Goal: Transaction & Acquisition: Purchase product/service

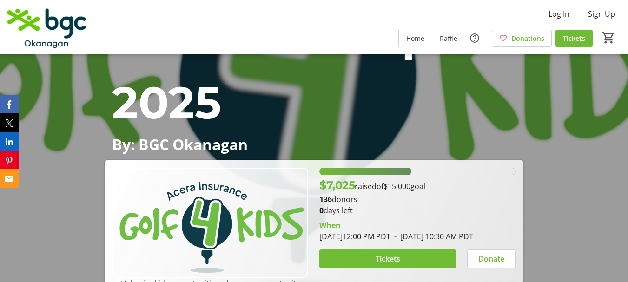
scroll to position [325, 0]
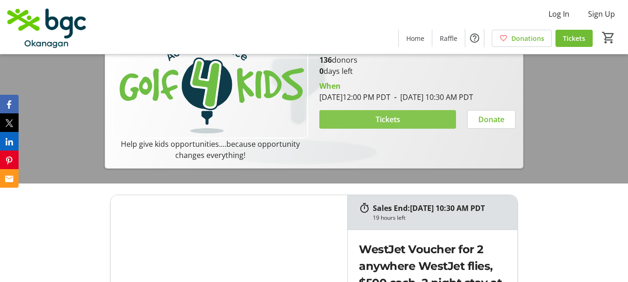
click at [389, 125] on span "Tickets" at bounding box center [388, 119] width 25 height 11
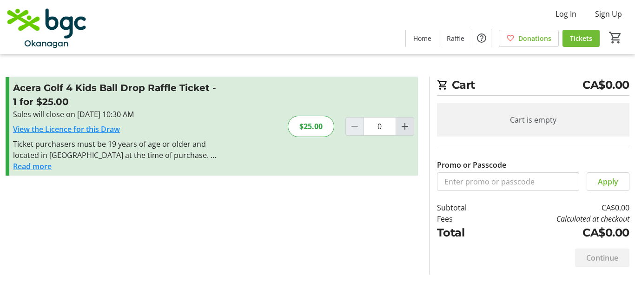
click at [405, 129] on mat-icon "Increment by one" at bounding box center [404, 126] width 11 height 11
type input "1"
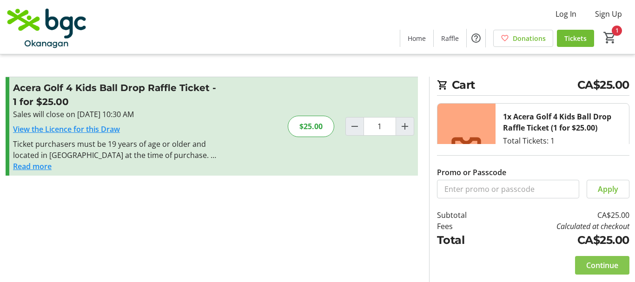
click at [594, 271] on span "Continue" at bounding box center [602, 265] width 32 height 11
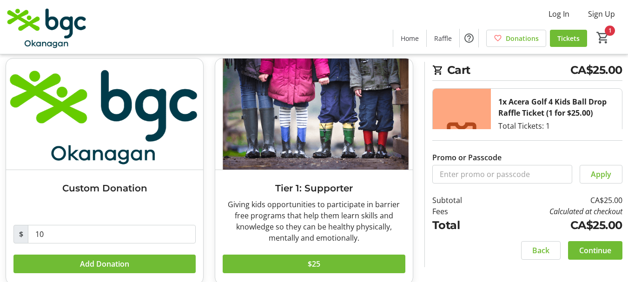
scroll to position [93, 0]
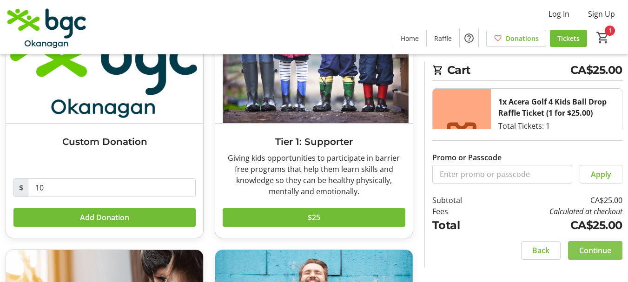
click at [596, 249] on span "Continue" at bounding box center [595, 250] width 32 height 11
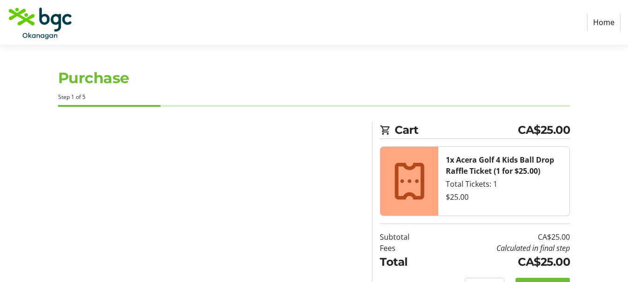
select select "CA"
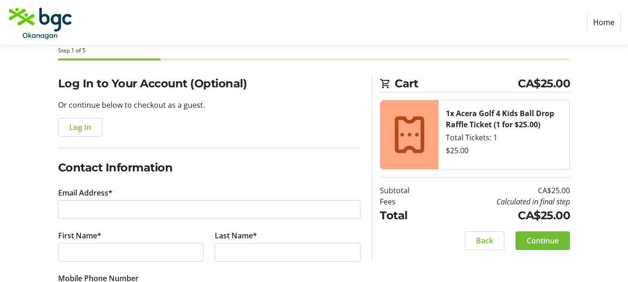
scroll to position [93, 0]
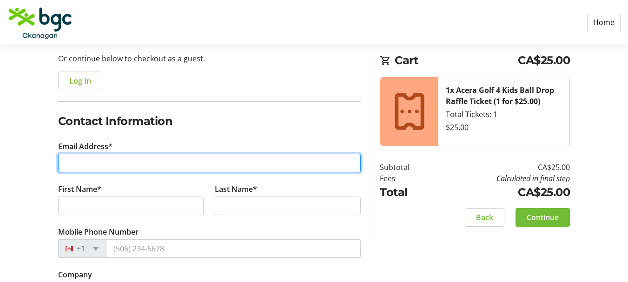
click at [139, 161] on input "Email Address*" at bounding box center [209, 163] width 303 height 19
type input "[PERSON_NAME][EMAIL_ADDRESS][DOMAIN_NAME]"
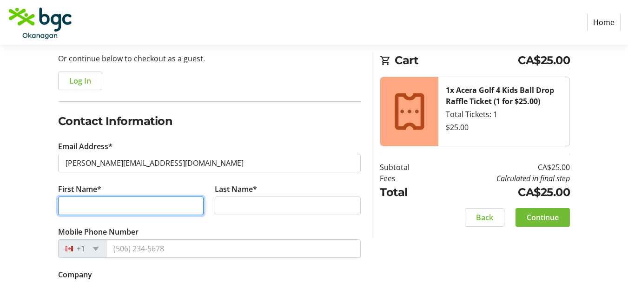
click at [118, 207] on input "First Name*" at bounding box center [131, 206] width 146 height 19
type input "[PERSON_NAME]"
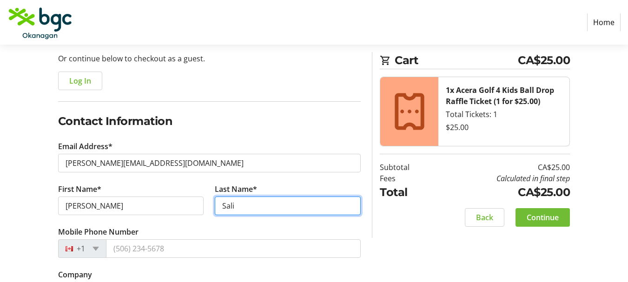
scroll to position [186, 0]
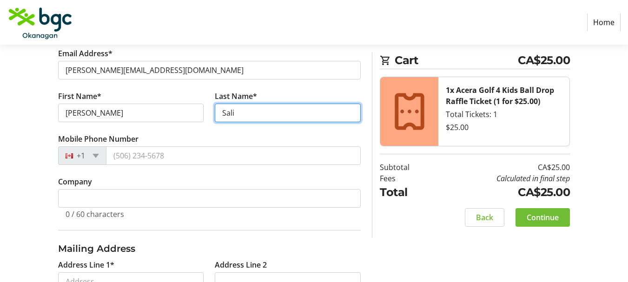
type input "Sali"
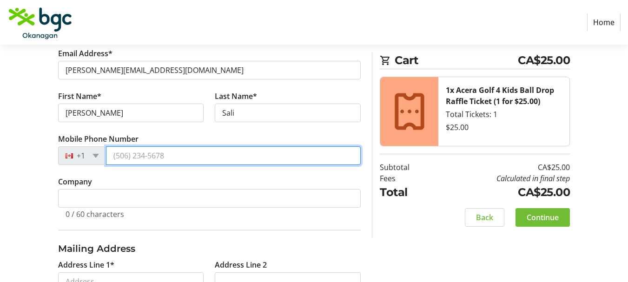
click at [124, 156] on input "Mobile Phone Number" at bounding box center [233, 155] width 255 height 19
type input "[PHONE_NUMBER]"
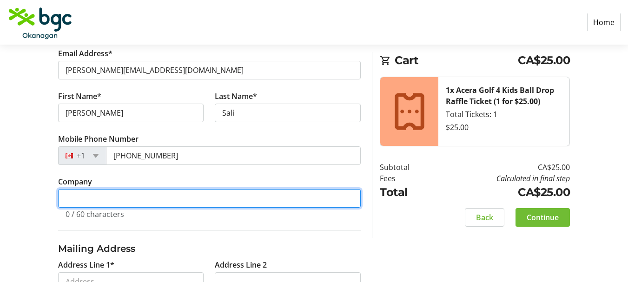
click at [90, 199] on input "Company" at bounding box center [209, 198] width 303 height 19
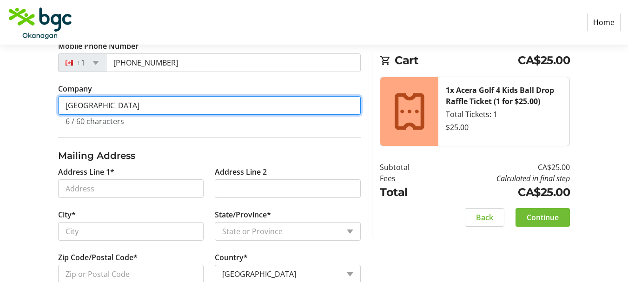
type input "[GEOGRAPHIC_DATA]"
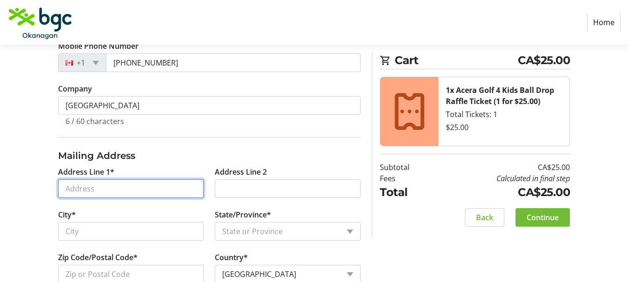
click at [101, 192] on input "Address Line 1*" at bounding box center [131, 188] width 146 height 19
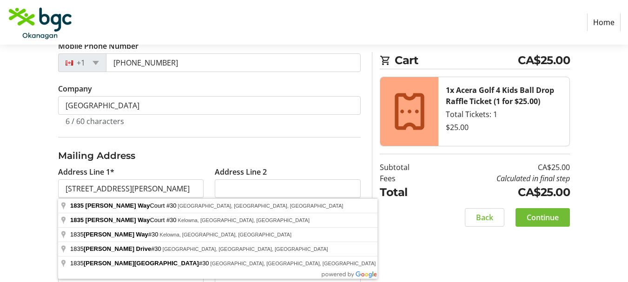
type input "[STREET_ADDRESS][PERSON_NAME]"
select select "BC"
type input "V1Z 4C1"
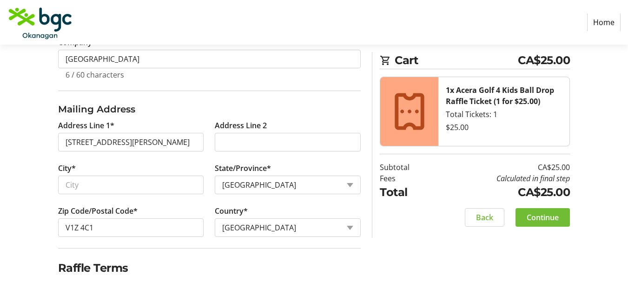
scroll to position [418, 0]
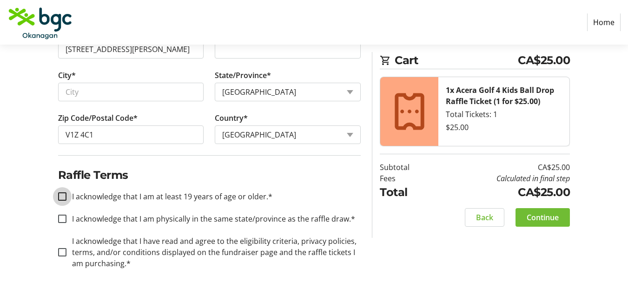
click at [65, 198] on input "I acknowledge that I am at least 19 years of age or older.*" at bounding box center [62, 196] width 8 height 8
checkbox input "true"
click at [62, 217] on input "I acknowledge that I am physically in the same state/province as the raffle dra…" at bounding box center [62, 219] width 8 height 8
checkbox input "true"
click at [60, 252] on input "I acknowledge that I have read and agree to the eligibility criteria, privacy p…" at bounding box center [62, 252] width 8 height 8
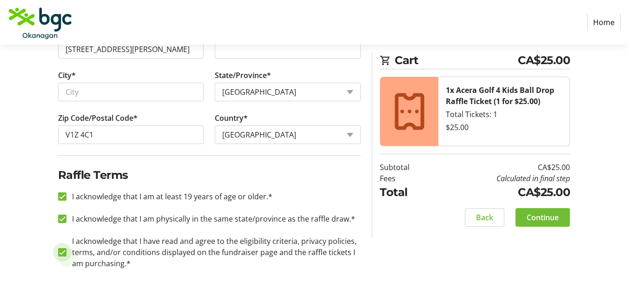
checkbox input "true"
click at [552, 221] on span "Continue" at bounding box center [543, 217] width 32 height 11
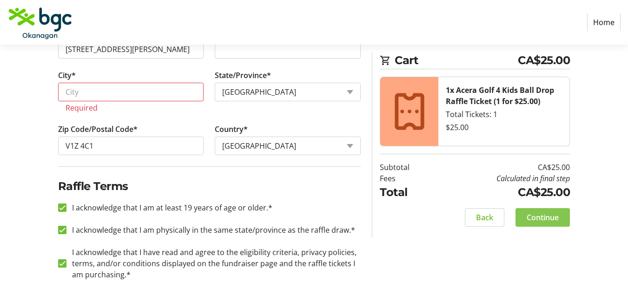
scroll to position [428, 0]
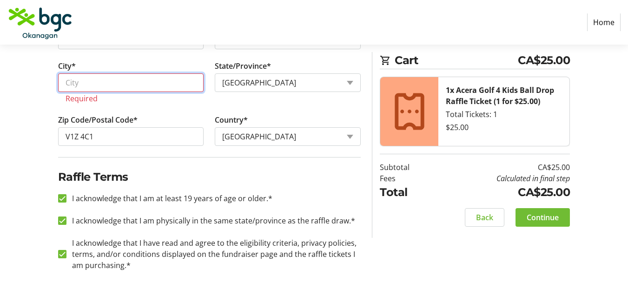
click at [109, 89] on input "City*" at bounding box center [131, 82] width 146 height 19
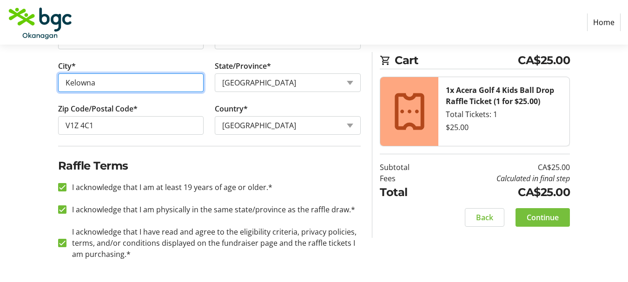
type input "Kelowna"
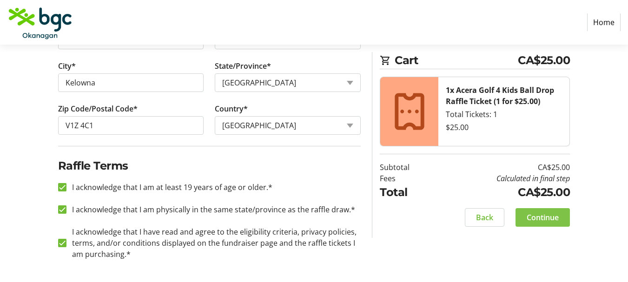
click at [528, 212] on button "Continue" at bounding box center [542, 217] width 54 height 19
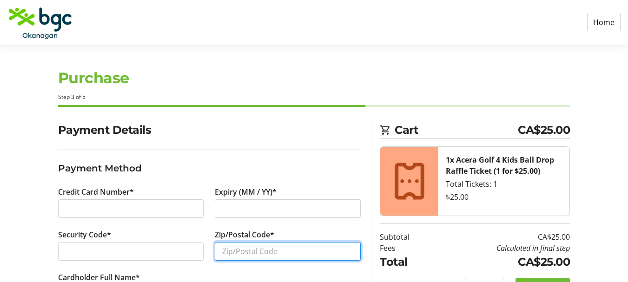
drag, startPoint x: 238, startPoint y: 252, endPoint x: 244, endPoint y: 252, distance: 6.0
click at [238, 252] on input "Zip/Postal Code*" at bounding box center [288, 251] width 146 height 19
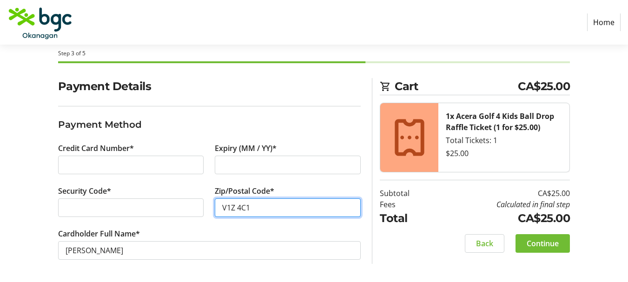
type input "V1Z 4C1"
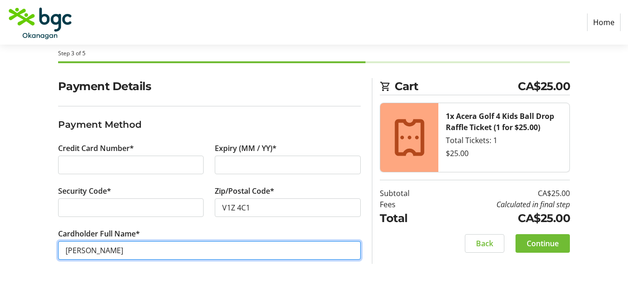
click at [90, 250] on input "[PERSON_NAME]" at bounding box center [209, 250] width 303 height 19
type input "[PERSON_NAME]"
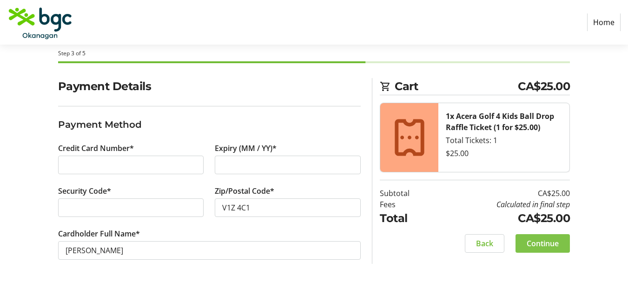
click at [549, 247] on span "Continue" at bounding box center [543, 243] width 32 height 11
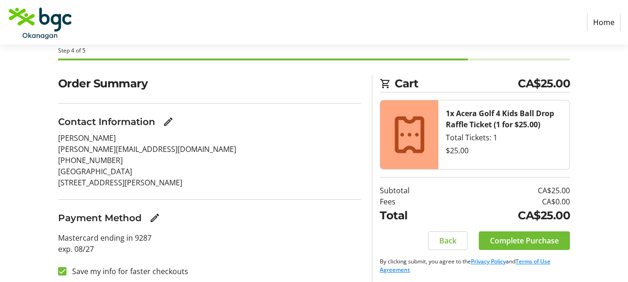
scroll to position [53, 0]
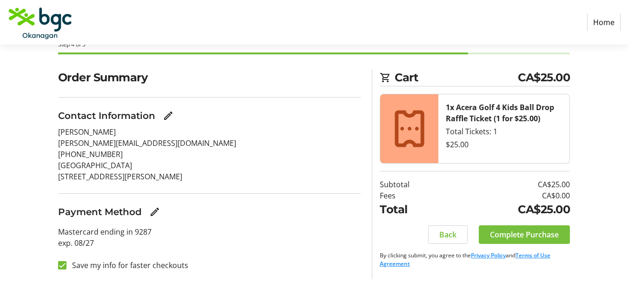
click at [494, 235] on span "Complete Purchase" at bounding box center [524, 234] width 69 height 11
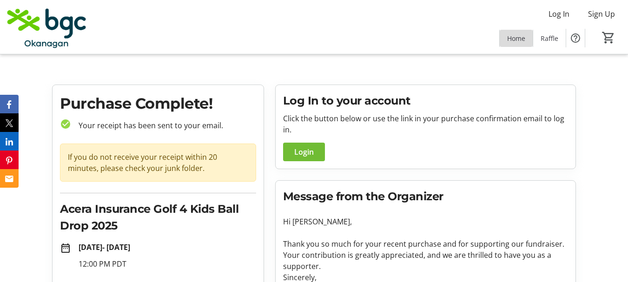
click at [505, 36] on span at bounding box center [516, 38] width 33 height 22
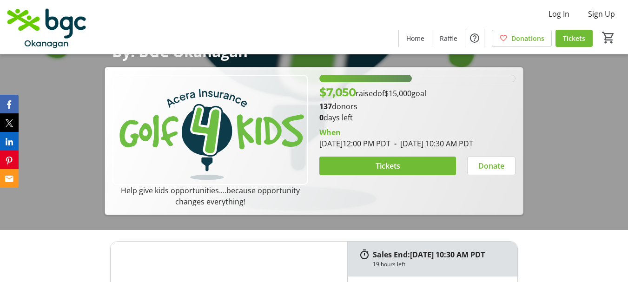
scroll to position [232, 0]
